Goal: Task Accomplishment & Management: Manage account settings

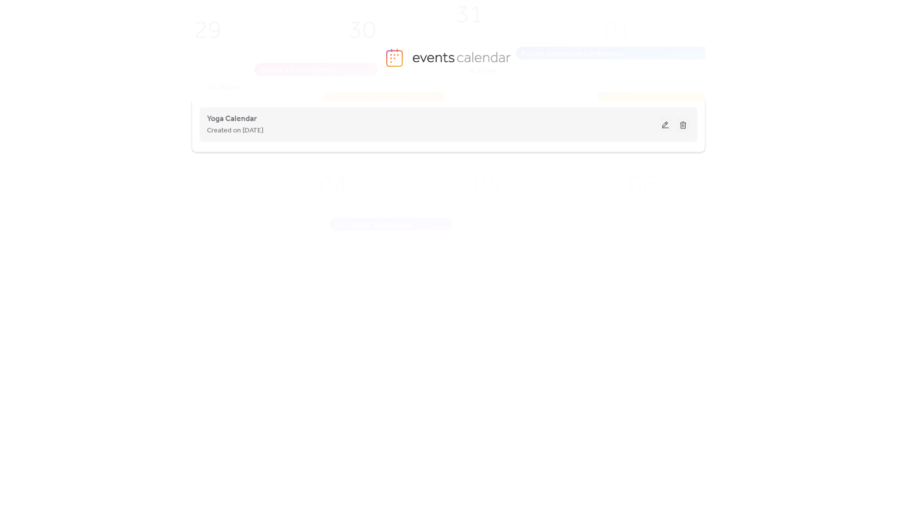
click at [667, 127] on button at bounding box center [665, 124] width 14 height 15
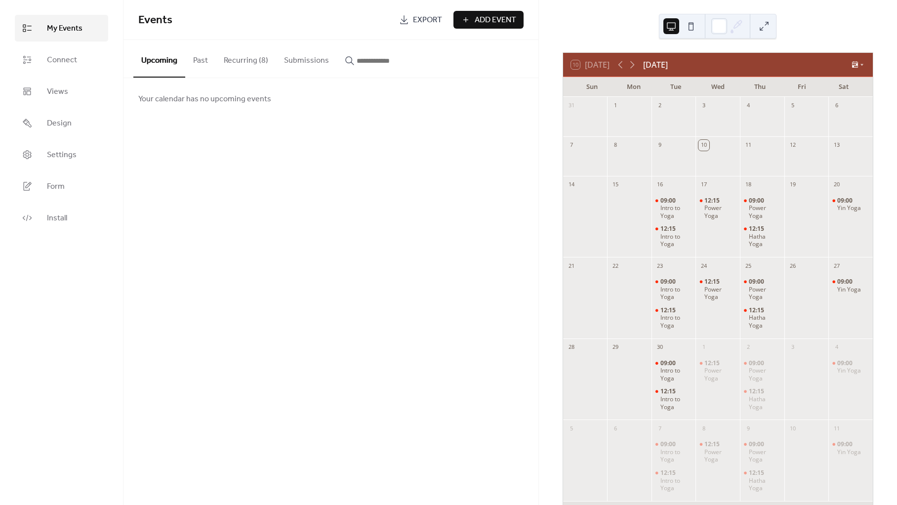
click at [230, 65] on button "Recurring (8)" at bounding box center [246, 58] width 60 height 37
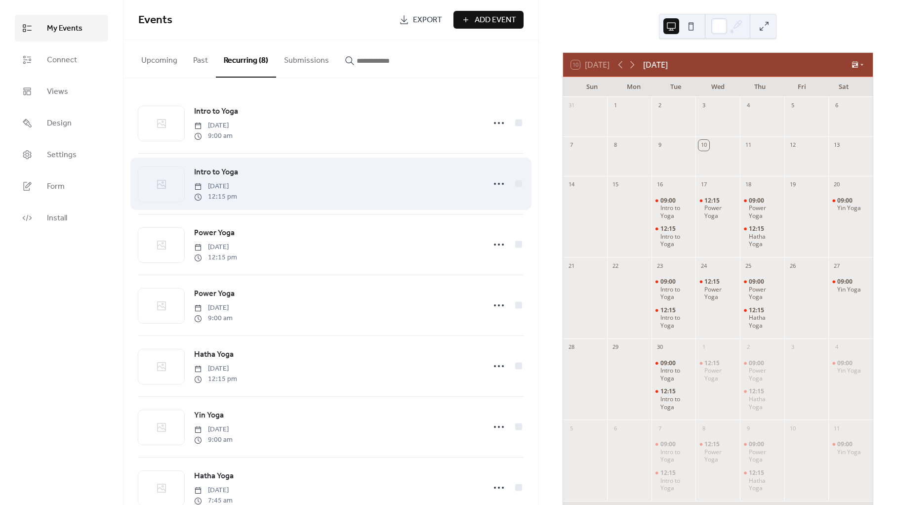
scroll to position [90, 0]
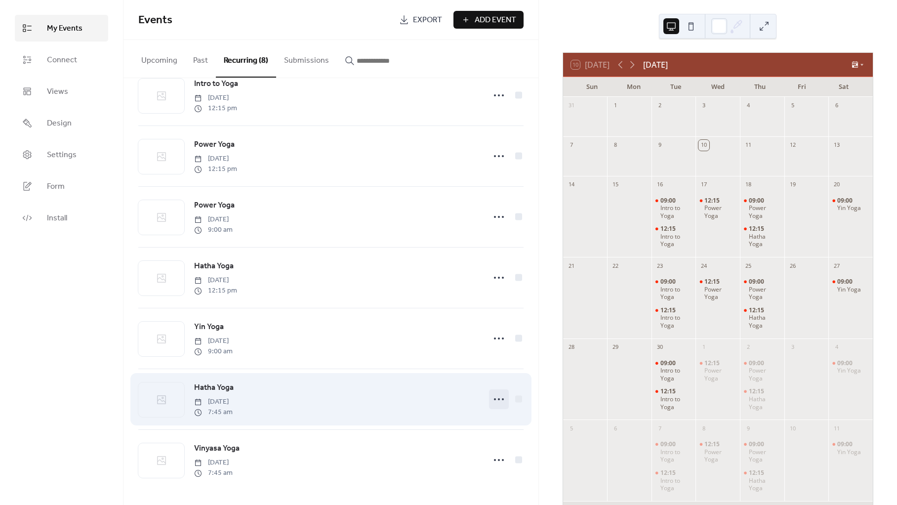
click at [493, 396] on icon at bounding box center [499, 399] width 16 height 16
click at [396, 403] on div "Hatha Yoga [DATE] 7:45 am" at bounding box center [336, 399] width 285 height 36
